Goal: Use online tool/utility: Utilize a website feature to perform a specific function

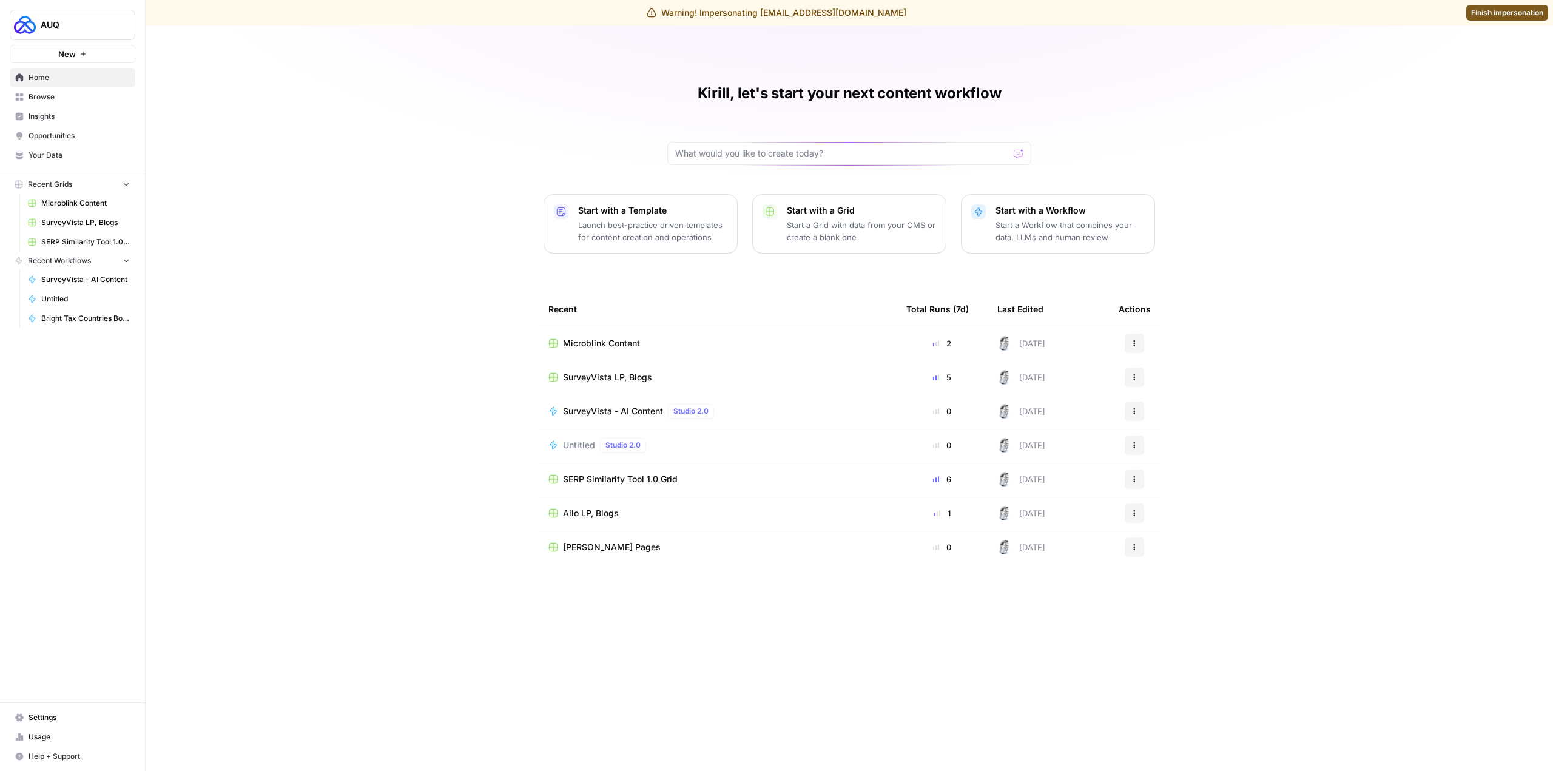
click at [67, 22] on span "AUQ" at bounding box center [77, 25] width 73 height 12
click at [89, 109] on span "AMPL" at bounding box center [117, 110] width 160 height 12
click at [46, 98] on span "Browse" at bounding box center [79, 97] width 101 height 11
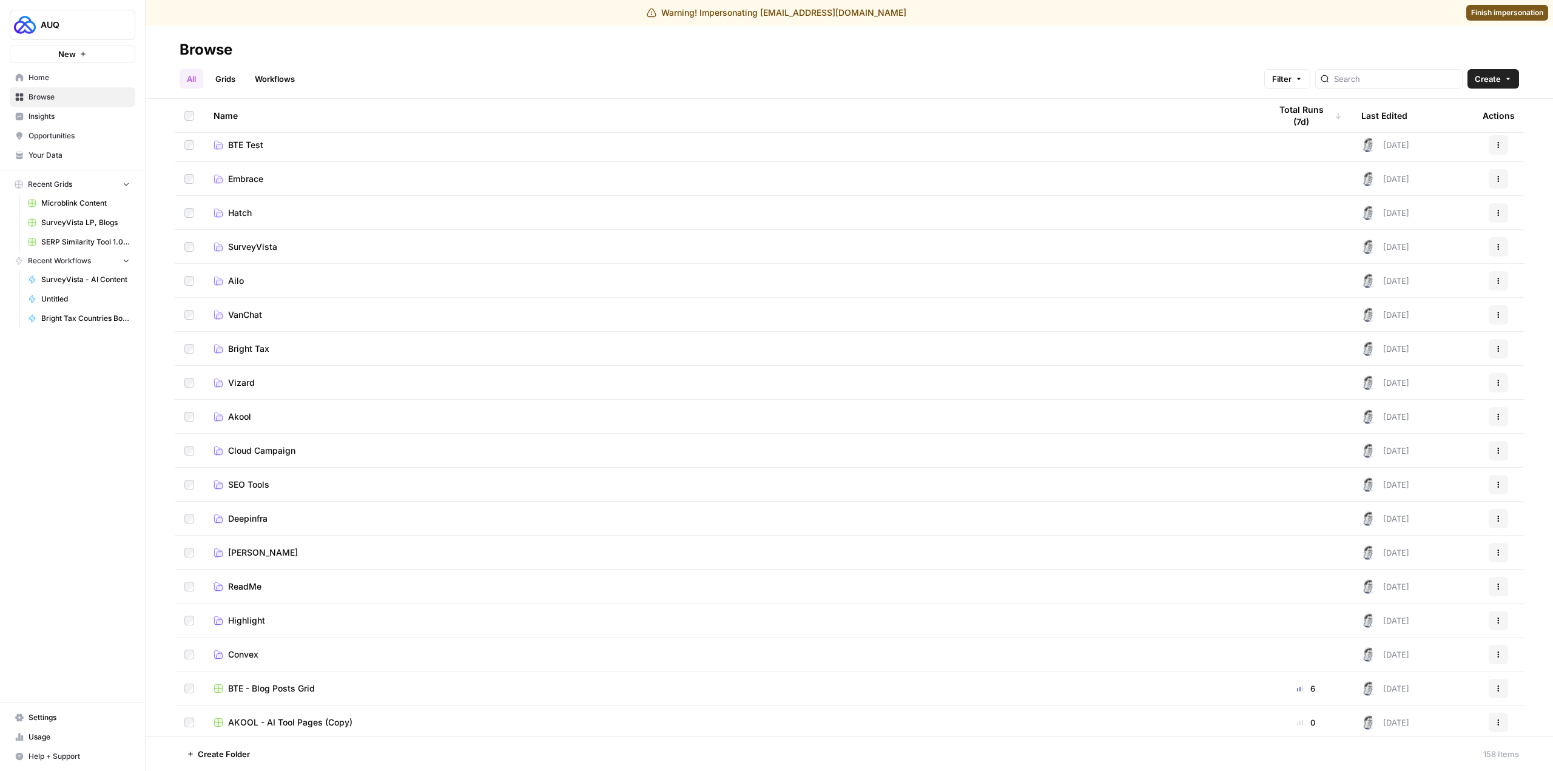
scroll to position [121, 0]
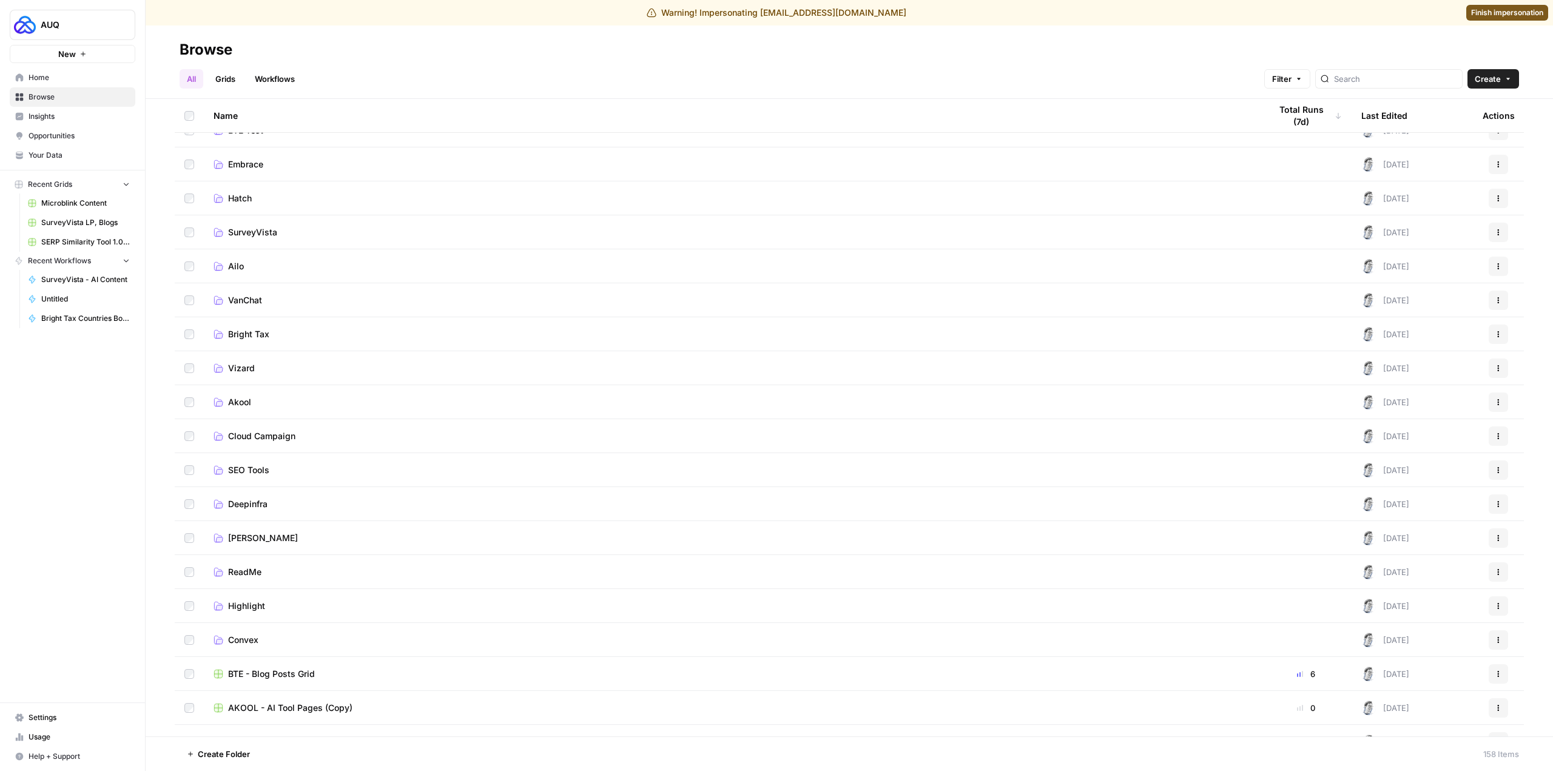
click at [243, 333] on span "Bright Tax" at bounding box center [248, 334] width 41 height 12
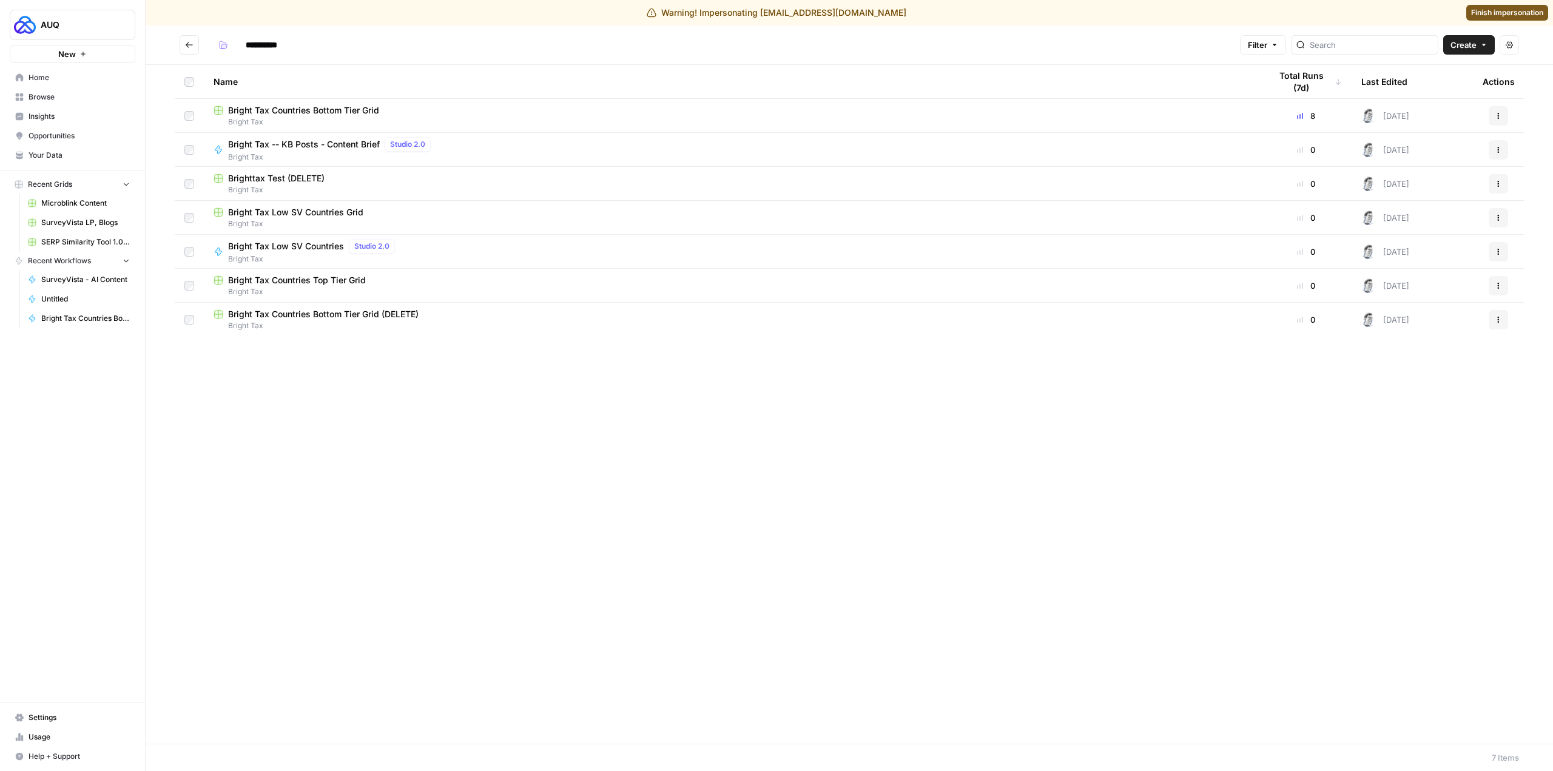
click at [328, 113] on span "Bright Tax Countries Bottom Tier Grid" at bounding box center [303, 110] width 151 height 12
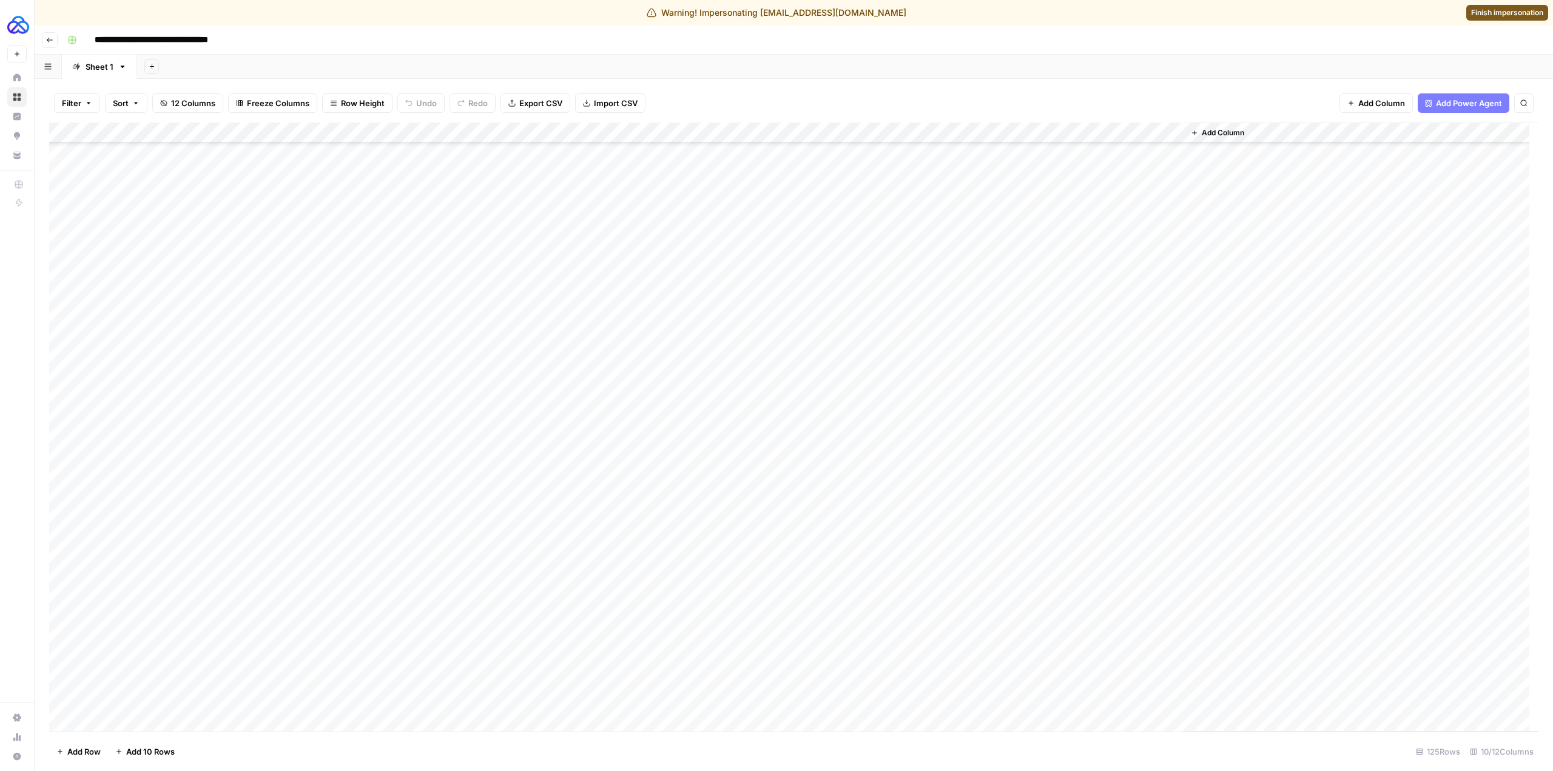
scroll to position [2010, 0]
click at [720, 704] on div "Add Column" at bounding box center [794, 427] width 1490 height 609
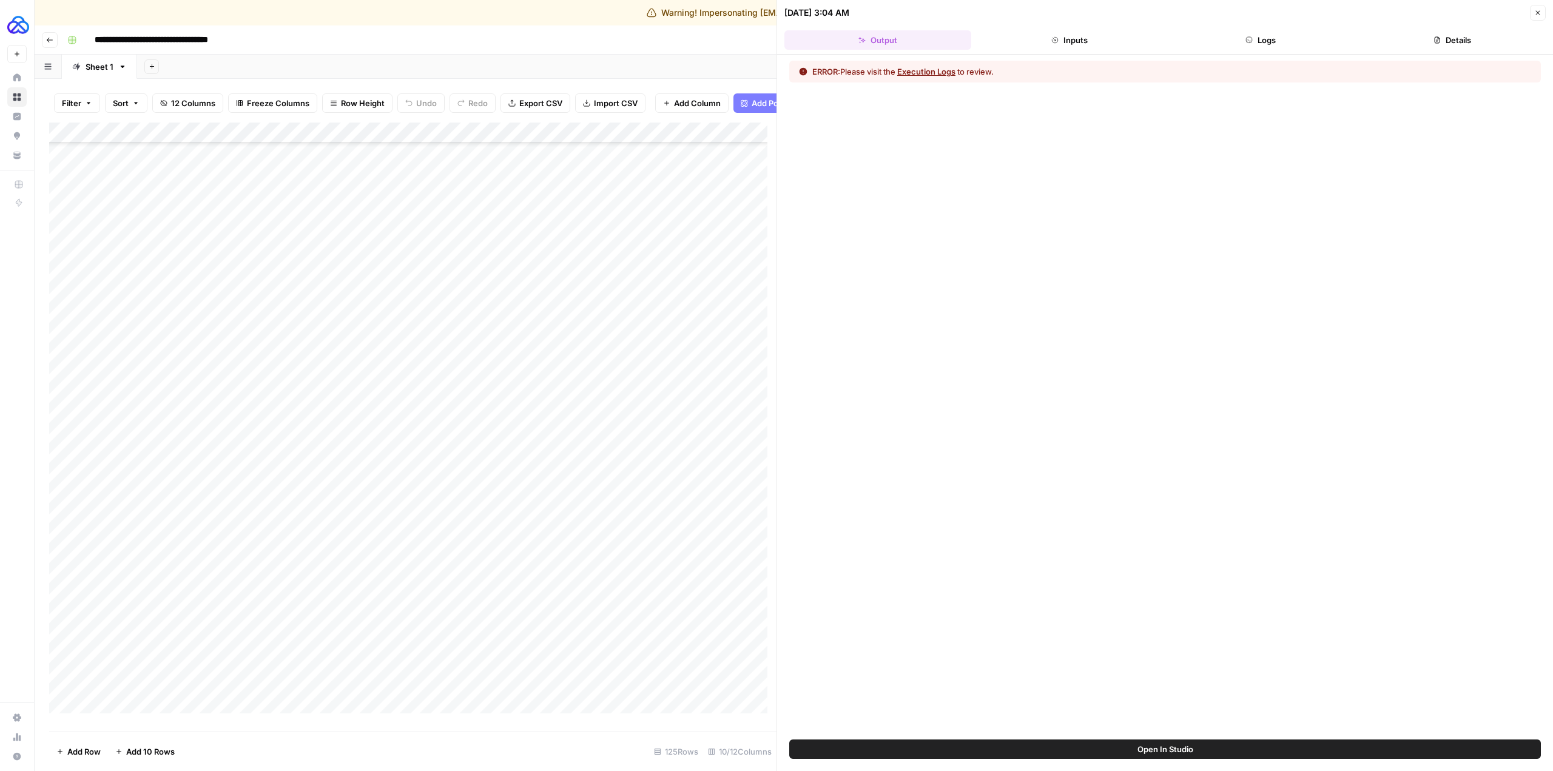
click at [1271, 38] on button "Logs" at bounding box center [1261, 39] width 187 height 19
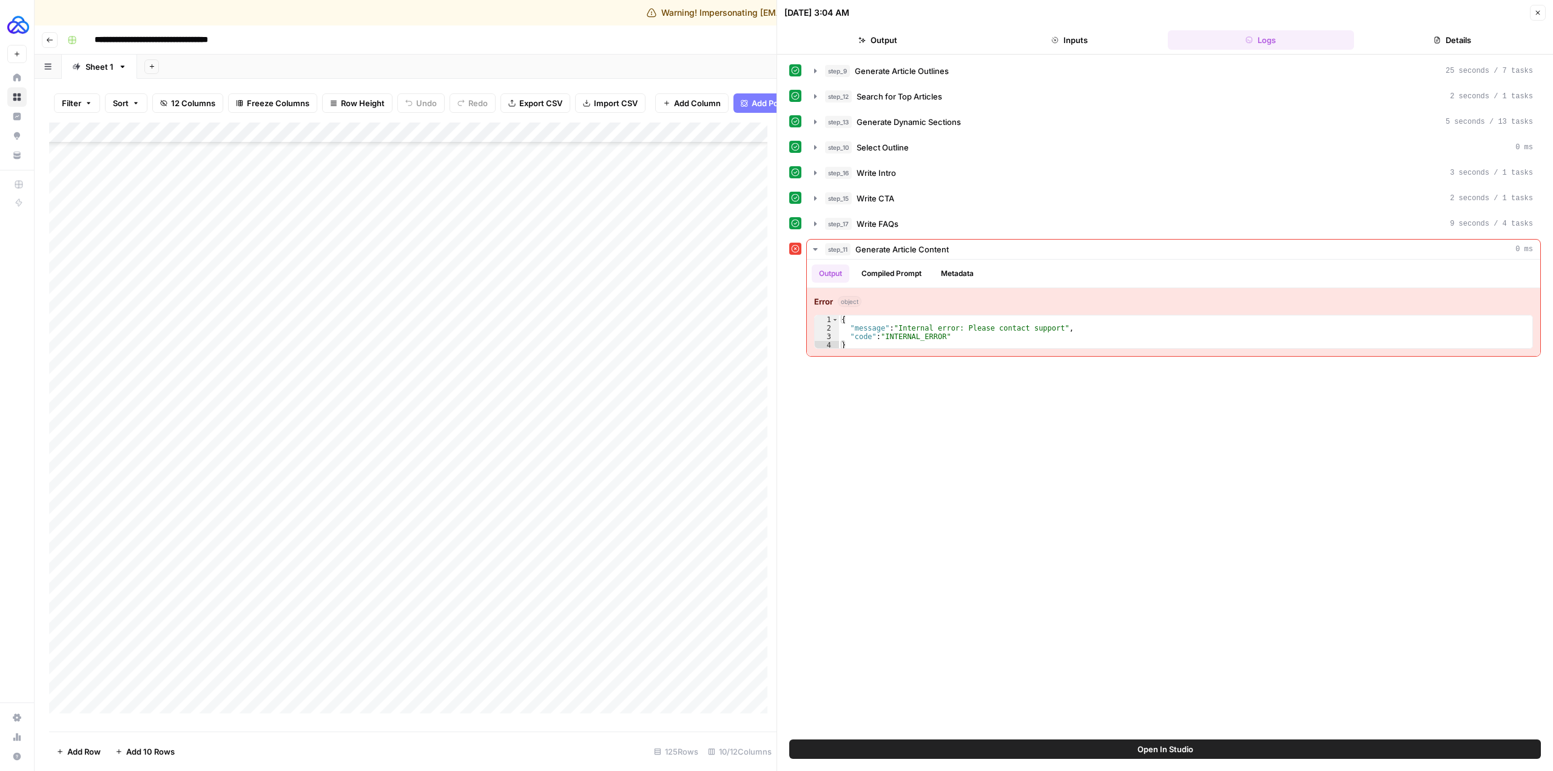
click at [1457, 42] on button "Details" at bounding box center [1452, 39] width 187 height 19
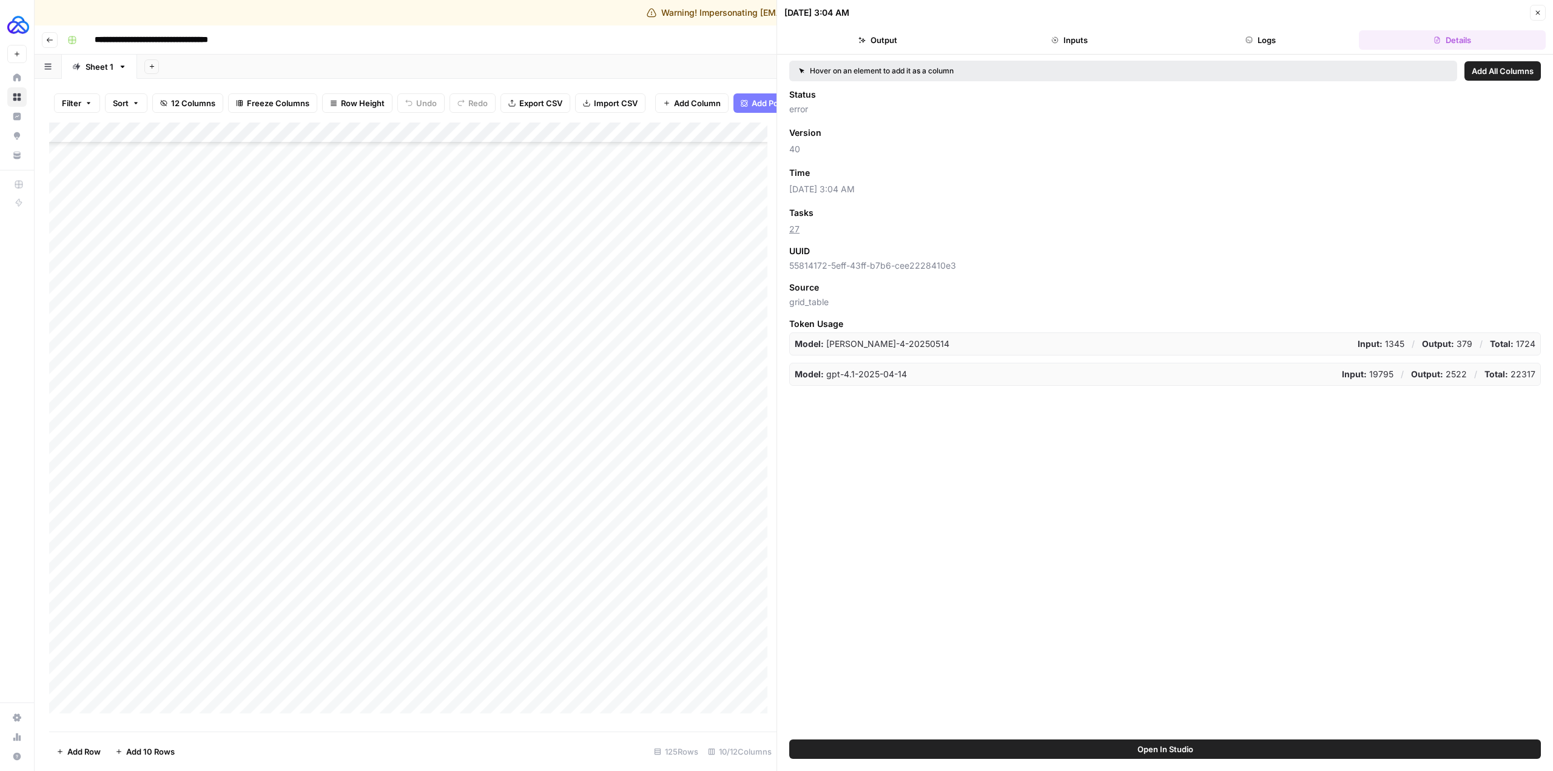
click at [897, 41] on button "Output" at bounding box center [878, 39] width 187 height 19
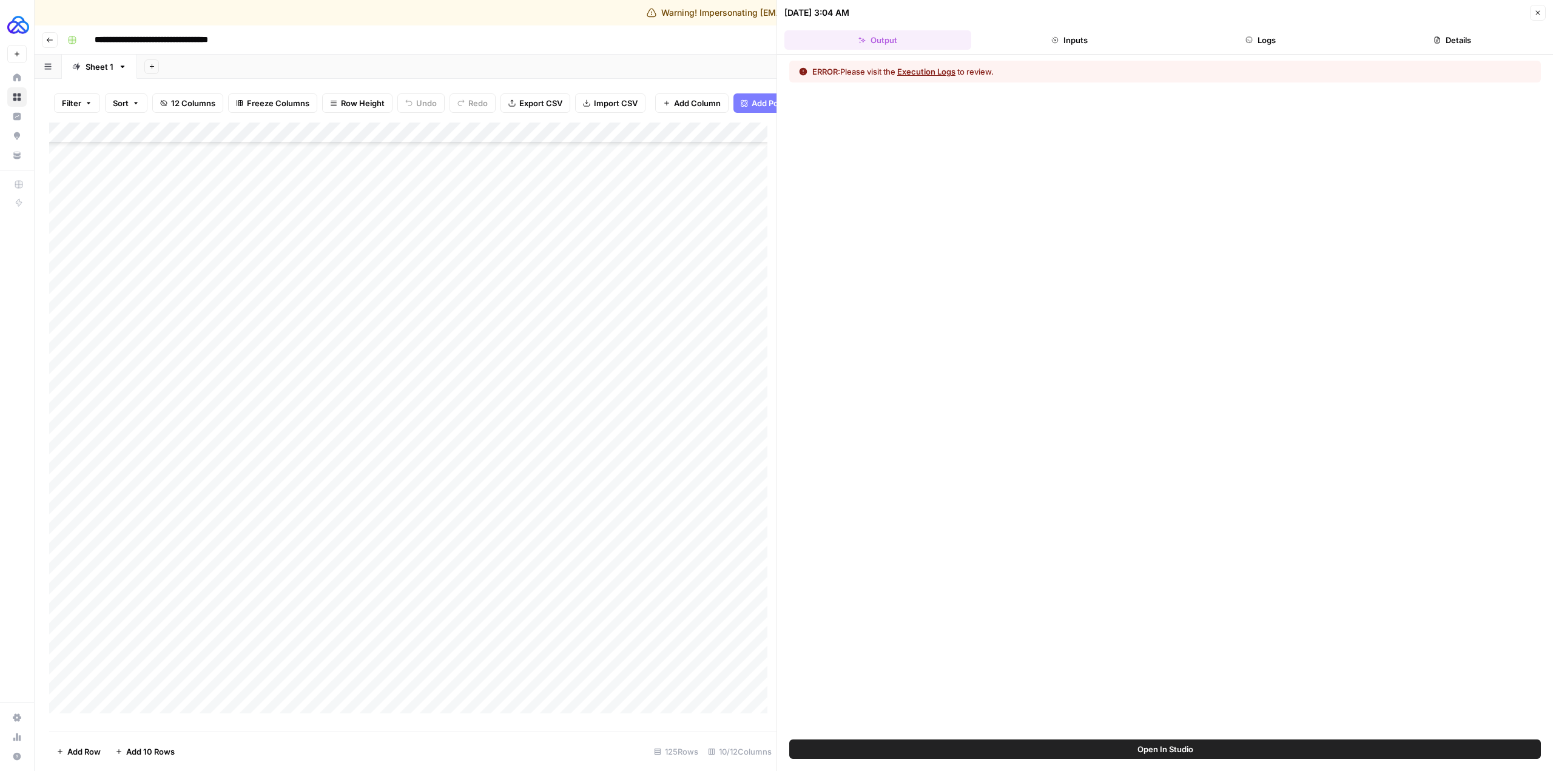
click at [932, 69] on button "Execution Logs" at bounding box center [926, 72] width 58 height 12
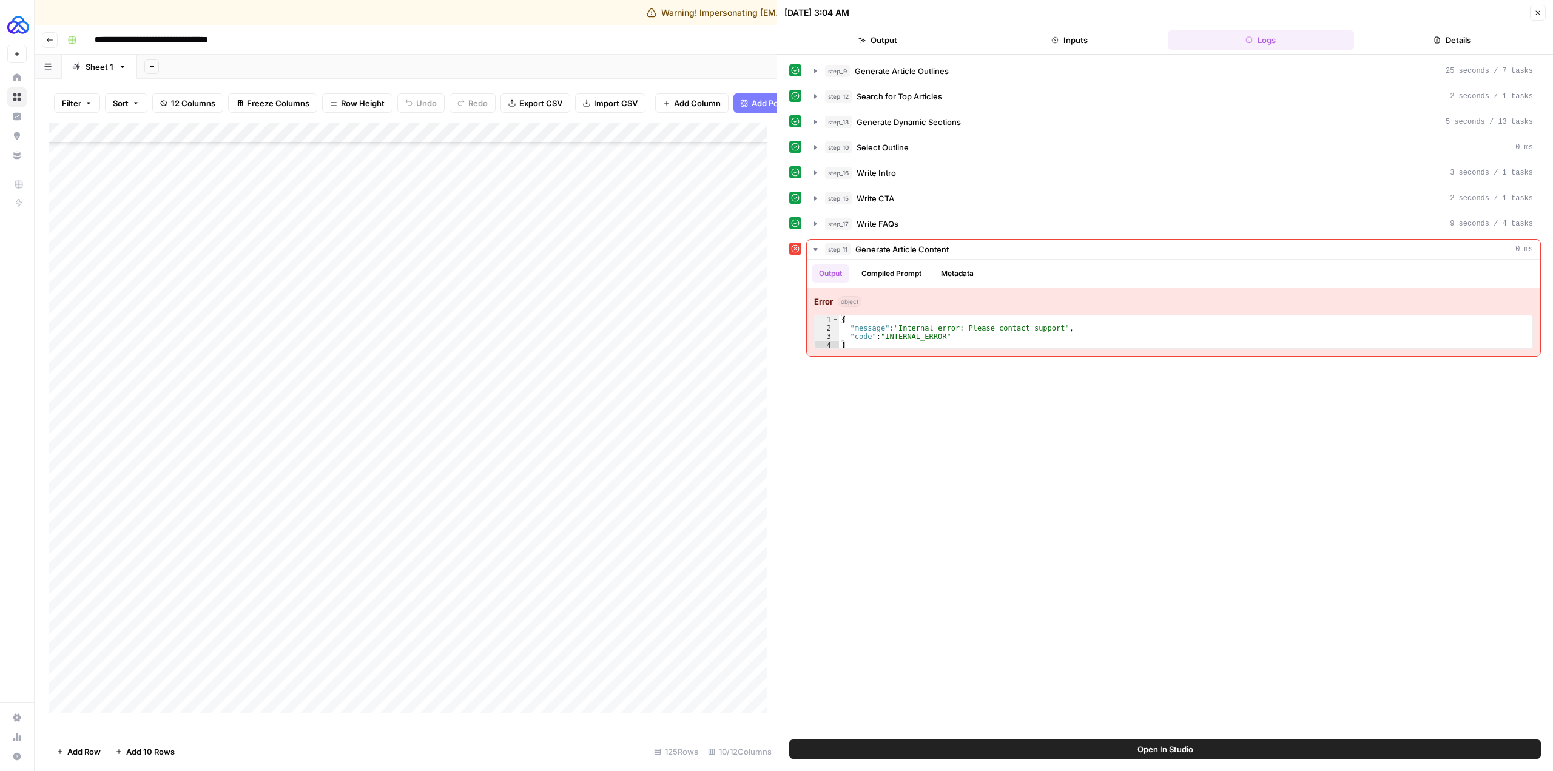
click at [1544, 13] on button "Close" at bounding box center [1538, 13] width 16 height 16
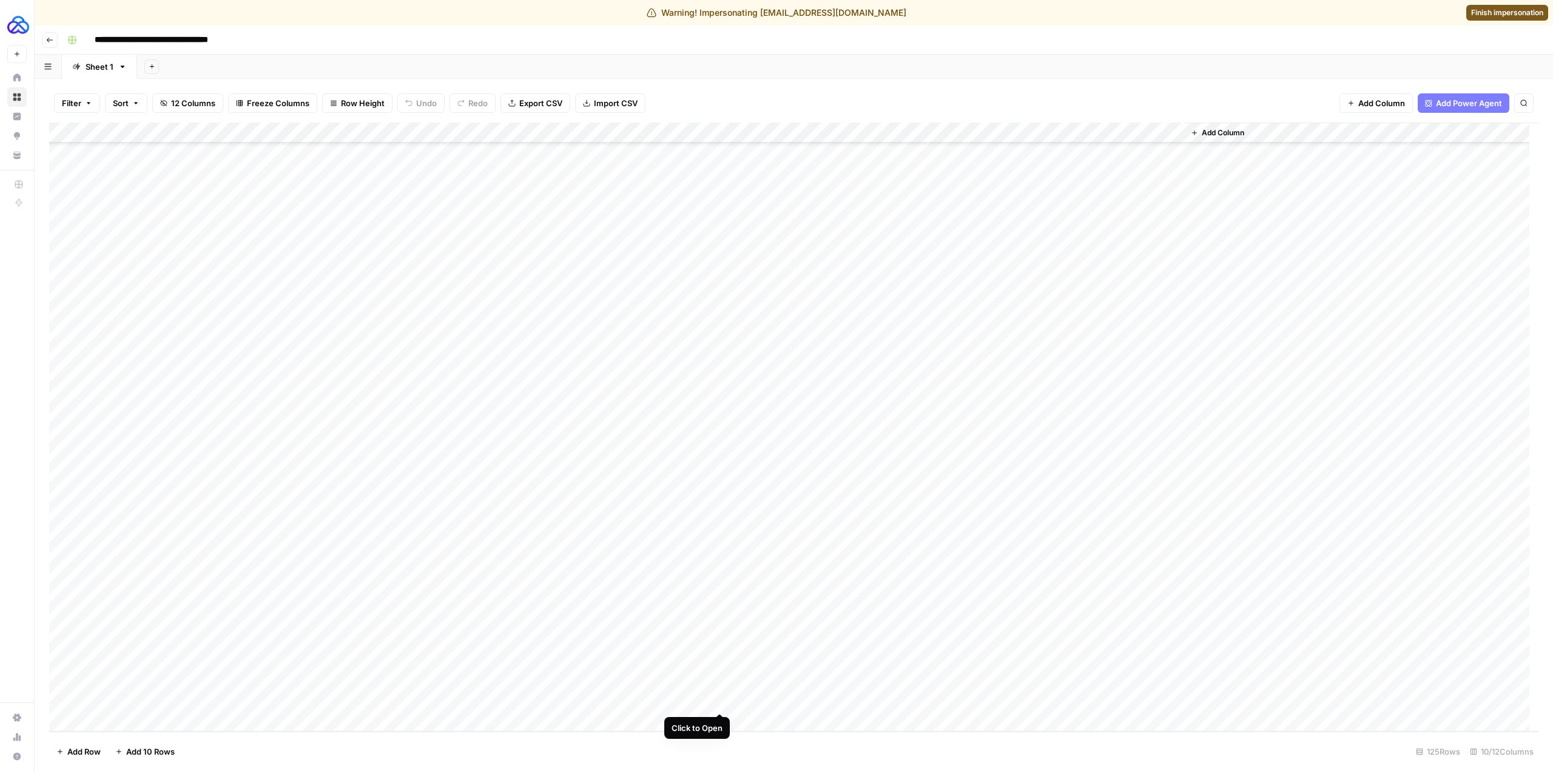
click at [720, 703] on div "Add Column" at bounding box center [794, 427] width 1490 height 609
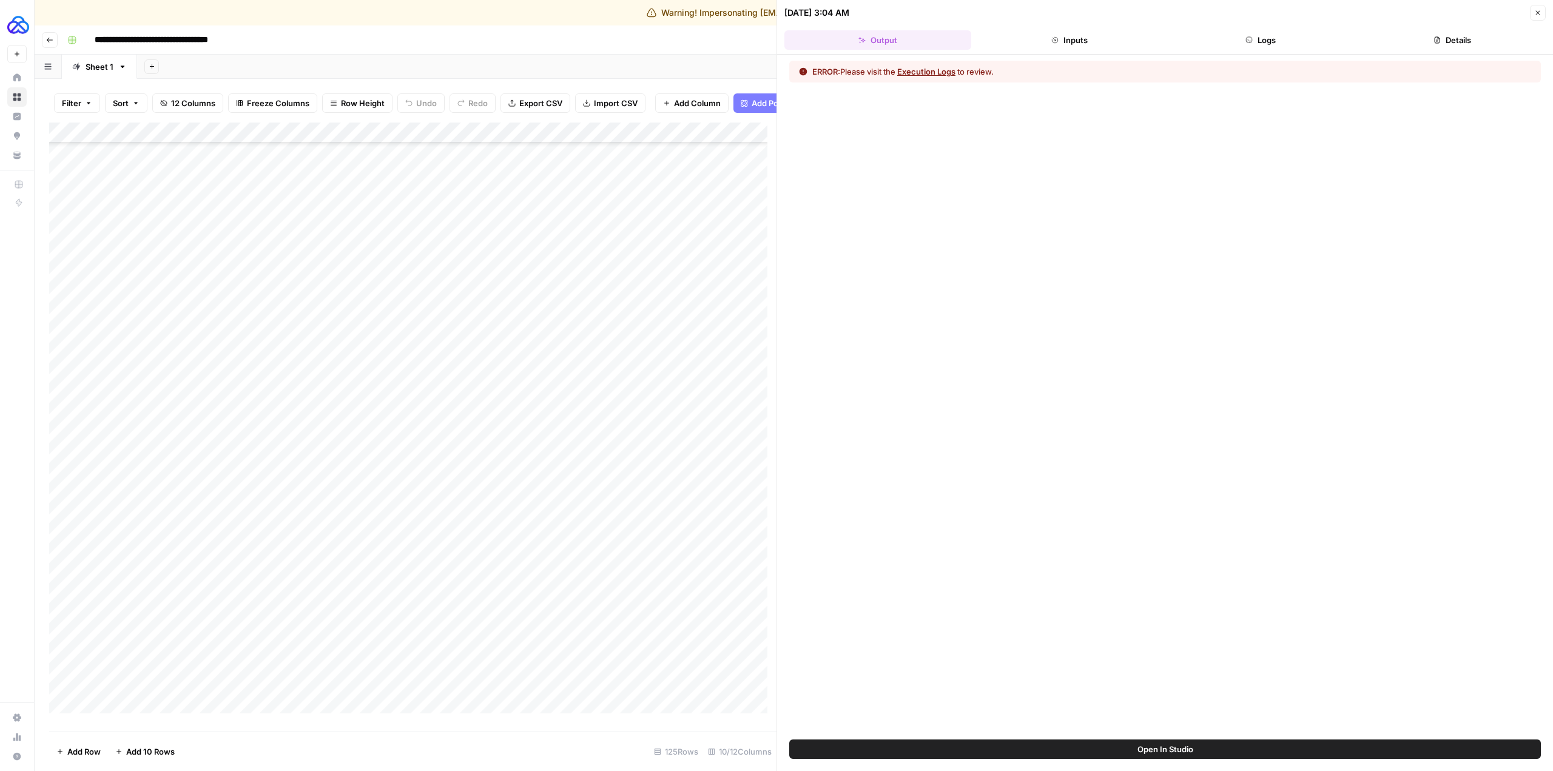
click at [1166, 752] on span "Open In Studio" at bounding box center [1166, 749] width 56 height 12
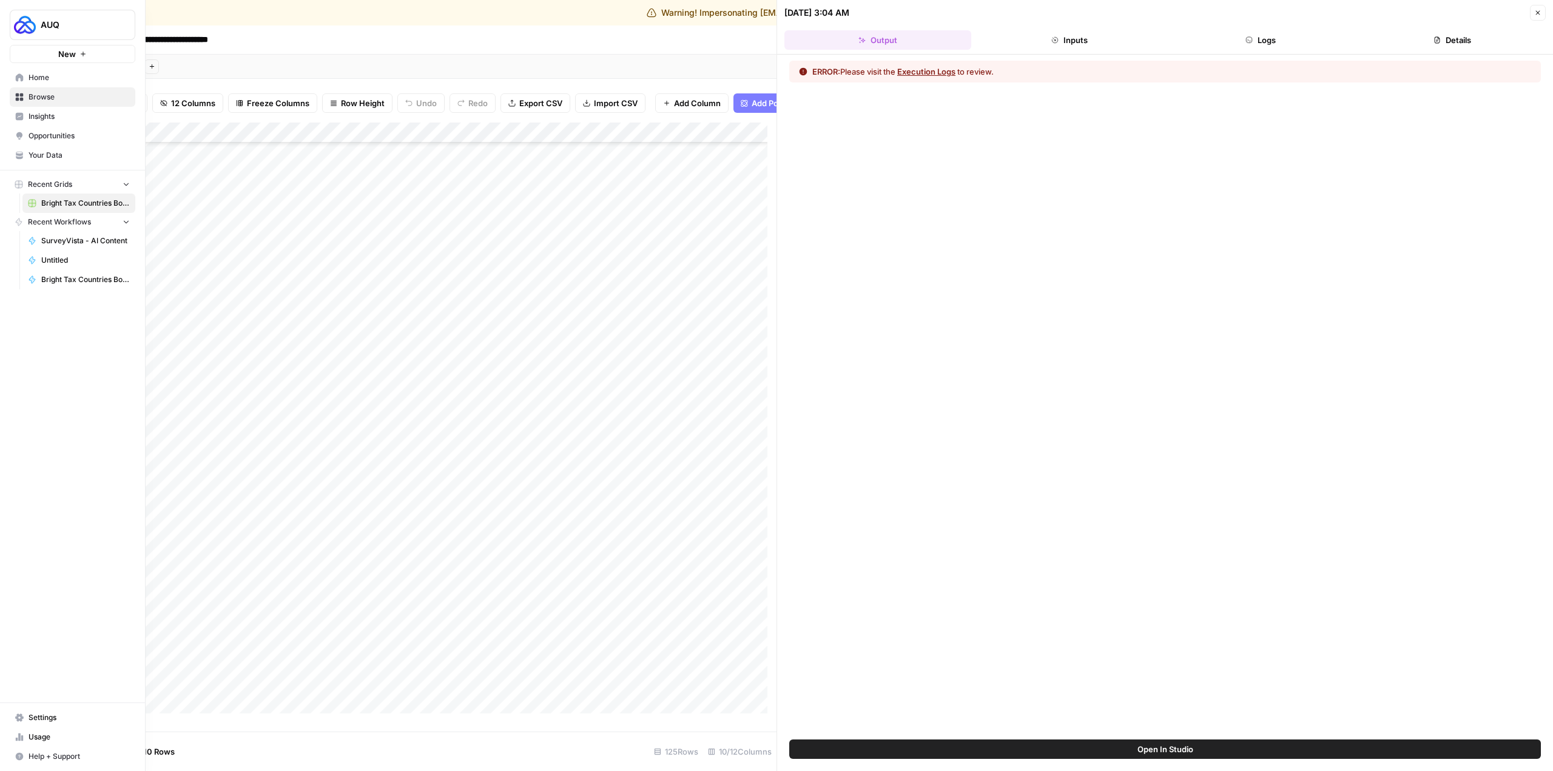
click at [61, 19] on span "AUQ" at bounding box center [77, 25] width 73 height 12
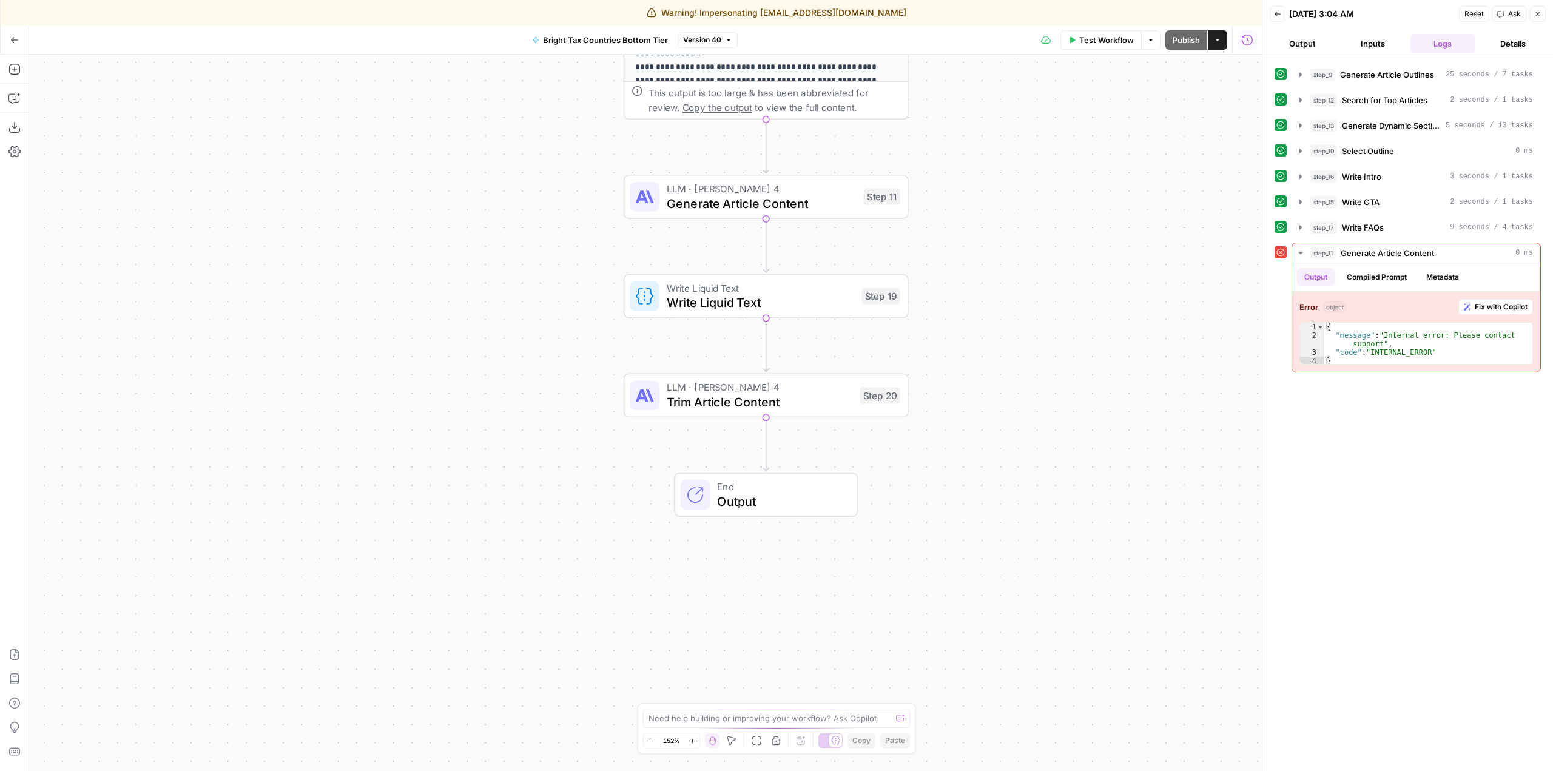
drag, startPoint x: 671, startPoint y: 519, endPoint x: 951, endPoint y: 463, distance: 285.2
click at [941, 465] on div "Workflow Set Inputs Inputs LLM · GPT-4.1 Generate Article Outlines Step 9 Outpu…" at bounding box center [645, 413] width 1233 height 717
type textarea "**********"
click at [1477, 347] on div "{ "message" : "Internal error: Please contact support" , "code" : "INTERNAL_ERR…" at bounding box center [1429, 352] width 208 height 59
click at [1496, 310] on span "Fix with Copilot" at bounding box center [1501, 307] width 53 height 11
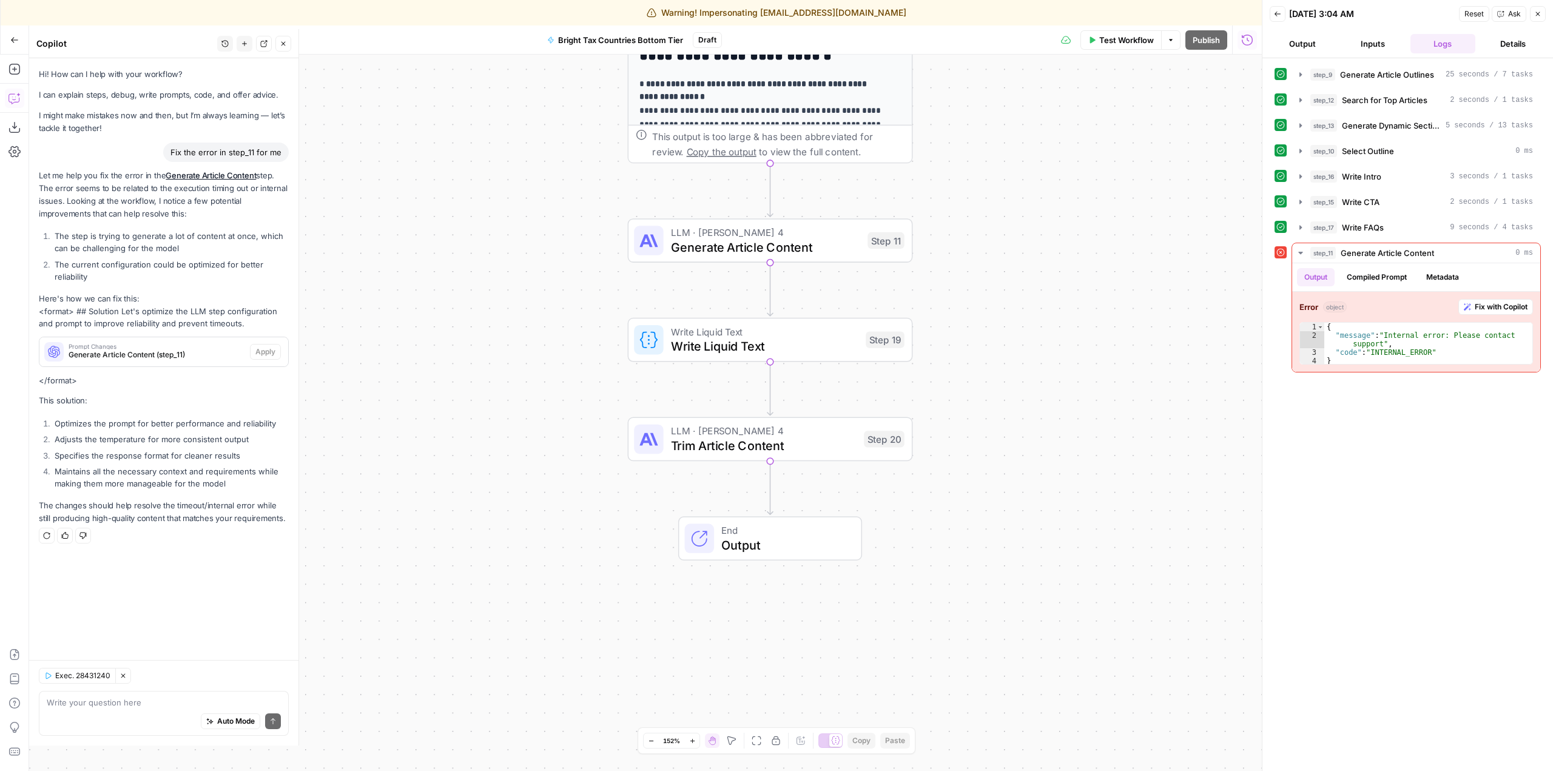
drag, startPoint x: 471, startPoint y: 460, endPoint x: 446, endPoint y: 288, distance: 174.1
click at [446, 288] on div "Workflow Set Inputs Inputs LLM · GPT-4.1 Generate Article Outlines Step 9 Outpu…" at bounding box center [645, 413] width 1233 height 717
click at [1277, 12] on icon "button" at bounding box center [1278, 14] width 6 height 5
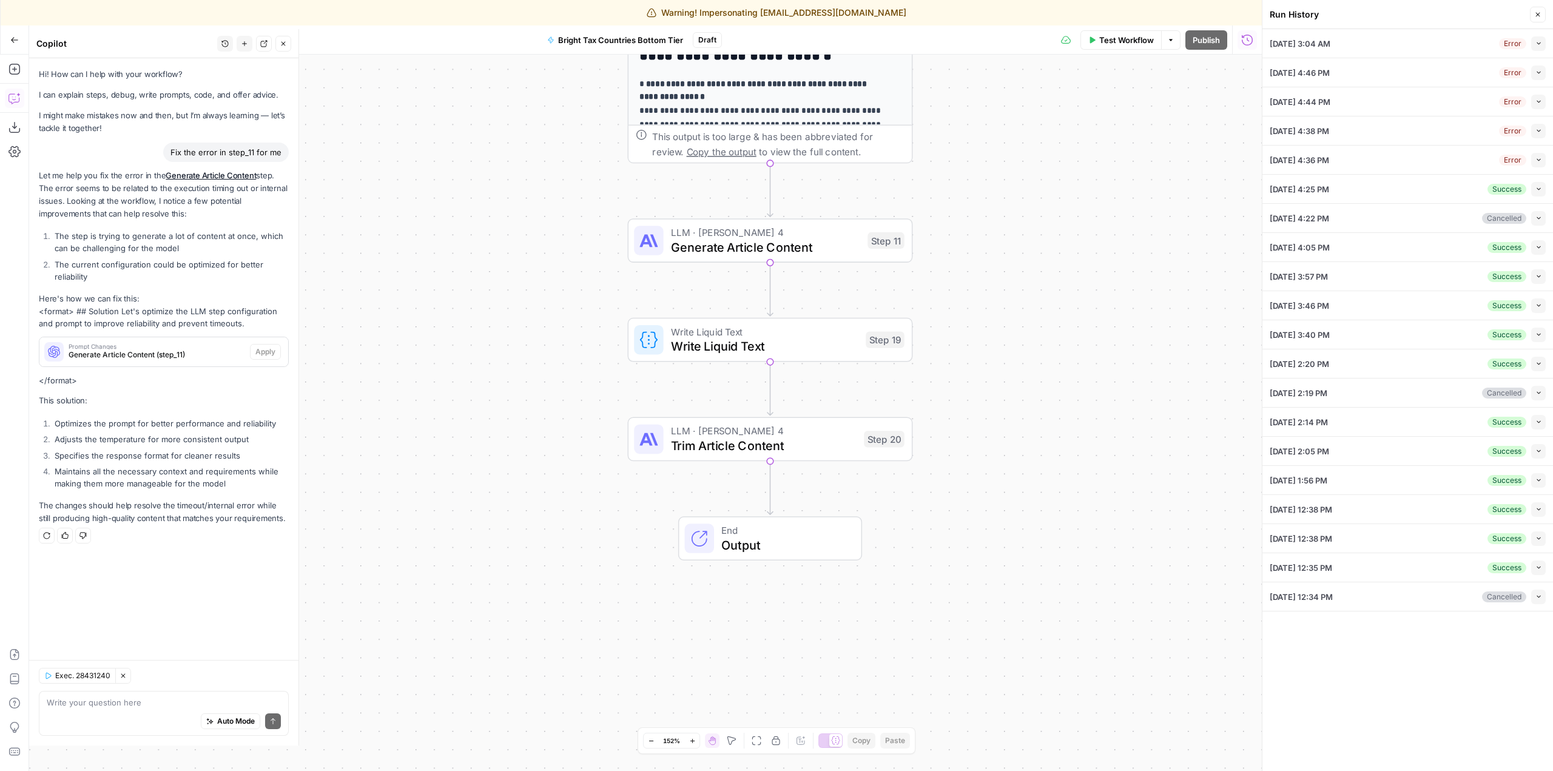
click at [1541, 12] on icon "button" at bounding box center [1538, 14] width 7 height 7
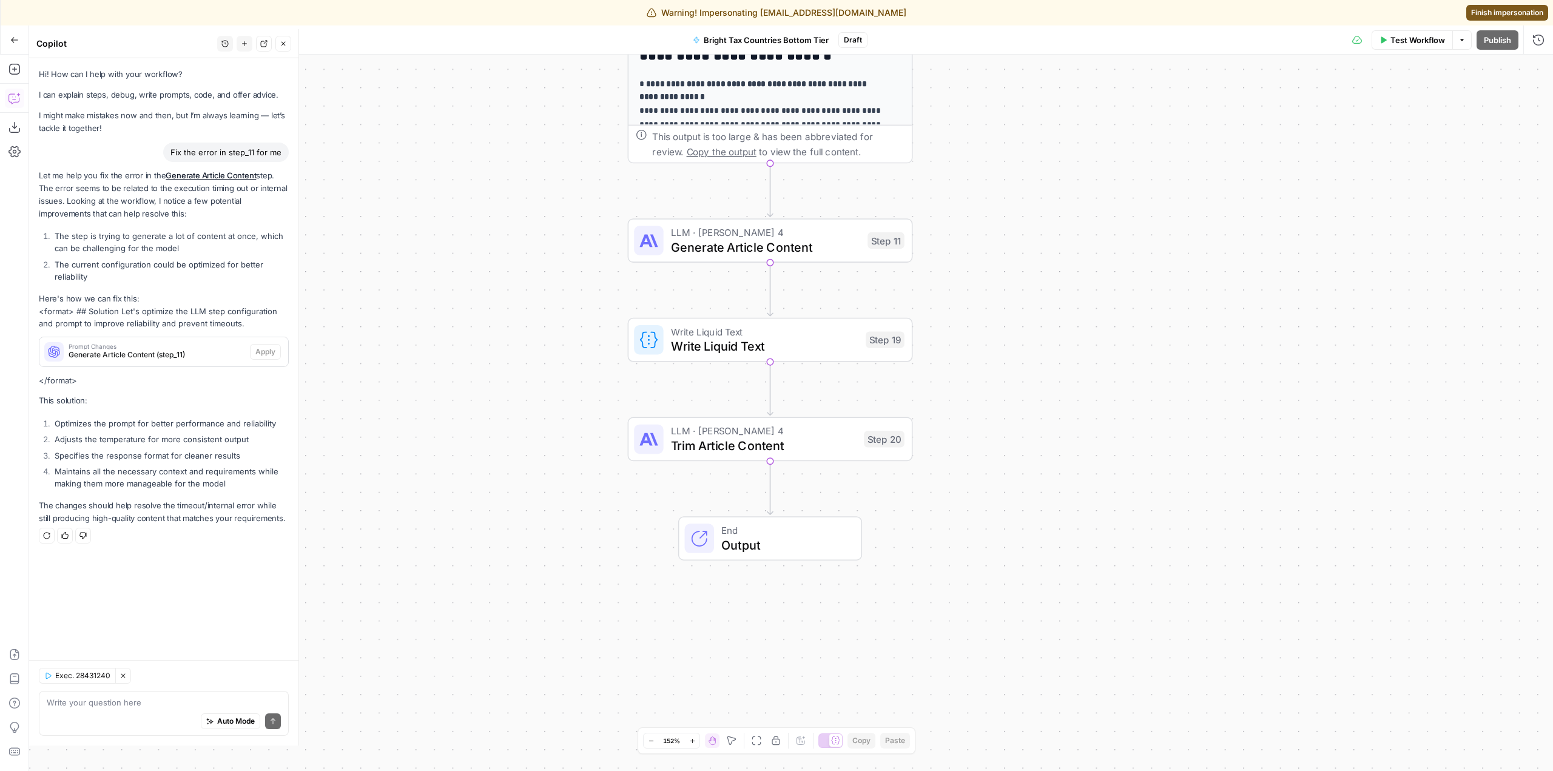
click at [1526, 8] on span "Finish impersonation" at bounding box center [1507, 12] width 72 height 11
